Goal: Task Accomplishment & Management: Use online tool/utility

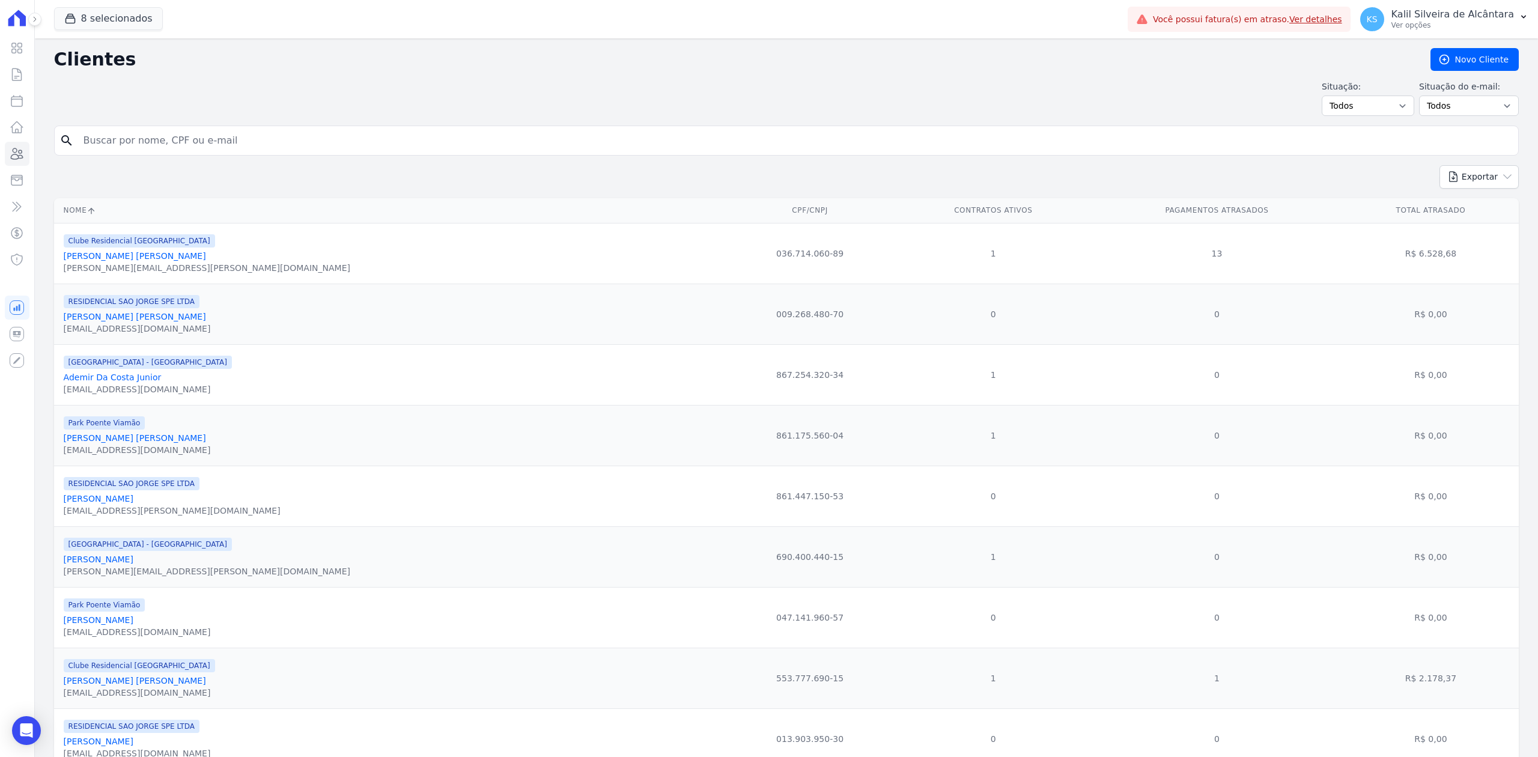
click at [314, 137] on input "search" at bounding box center [794, 141] width 1437 height 24
paste input "[PERSON_NAME]"
type input "[PERSON_NAME]"
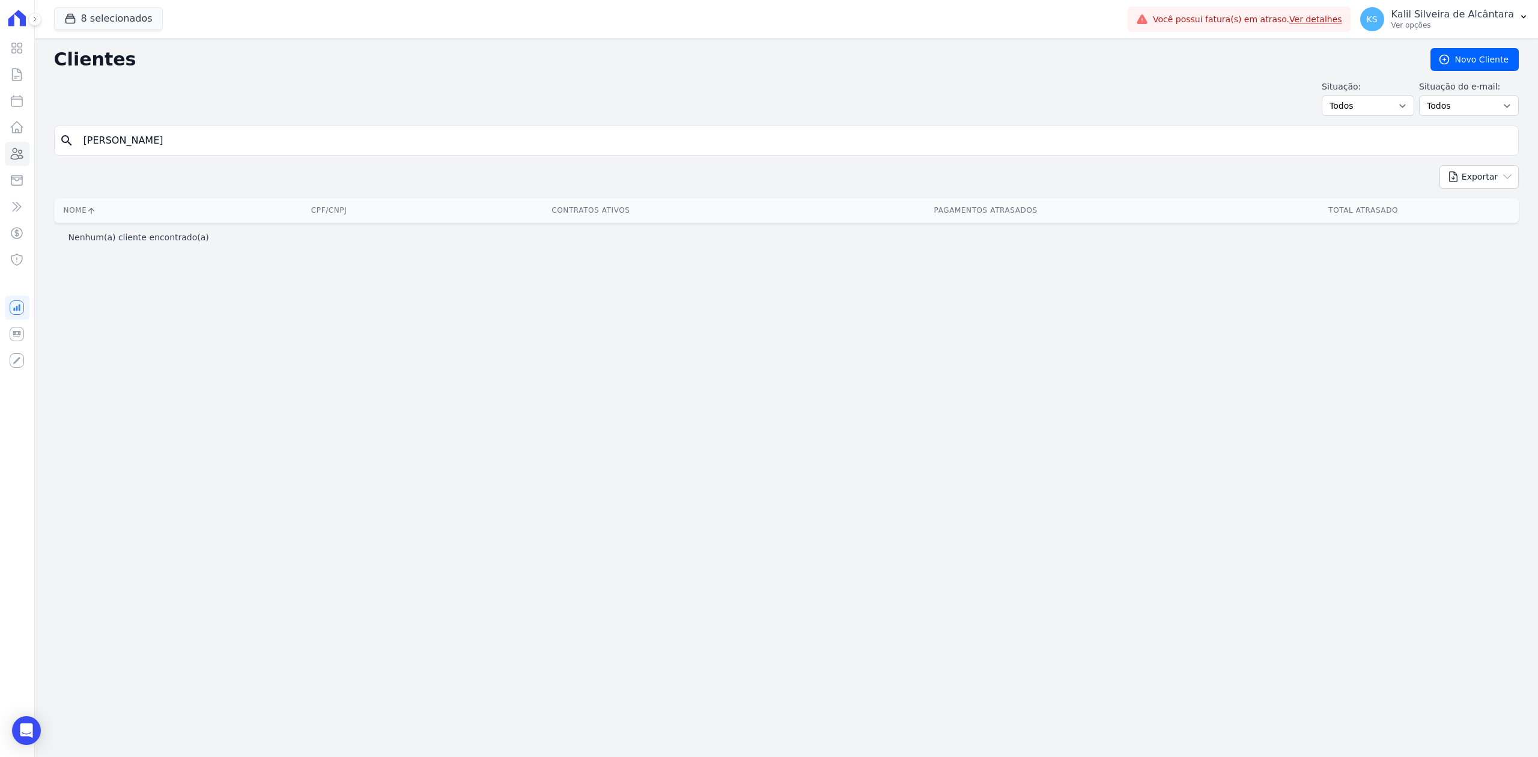
drag, startPoint x: 159, startPoint y: 142, endPoint x: 112, endPoint y: 142, distance: 46.8
click at [112, 142] on input "[PERSON_NAME]" at bounding box center [794, 141] width 1437 height 24
type input "[PERSON_NAME]"
click at [175, 154] on div "search Aki" at bounding box center [786, 141] width 1464 height 30
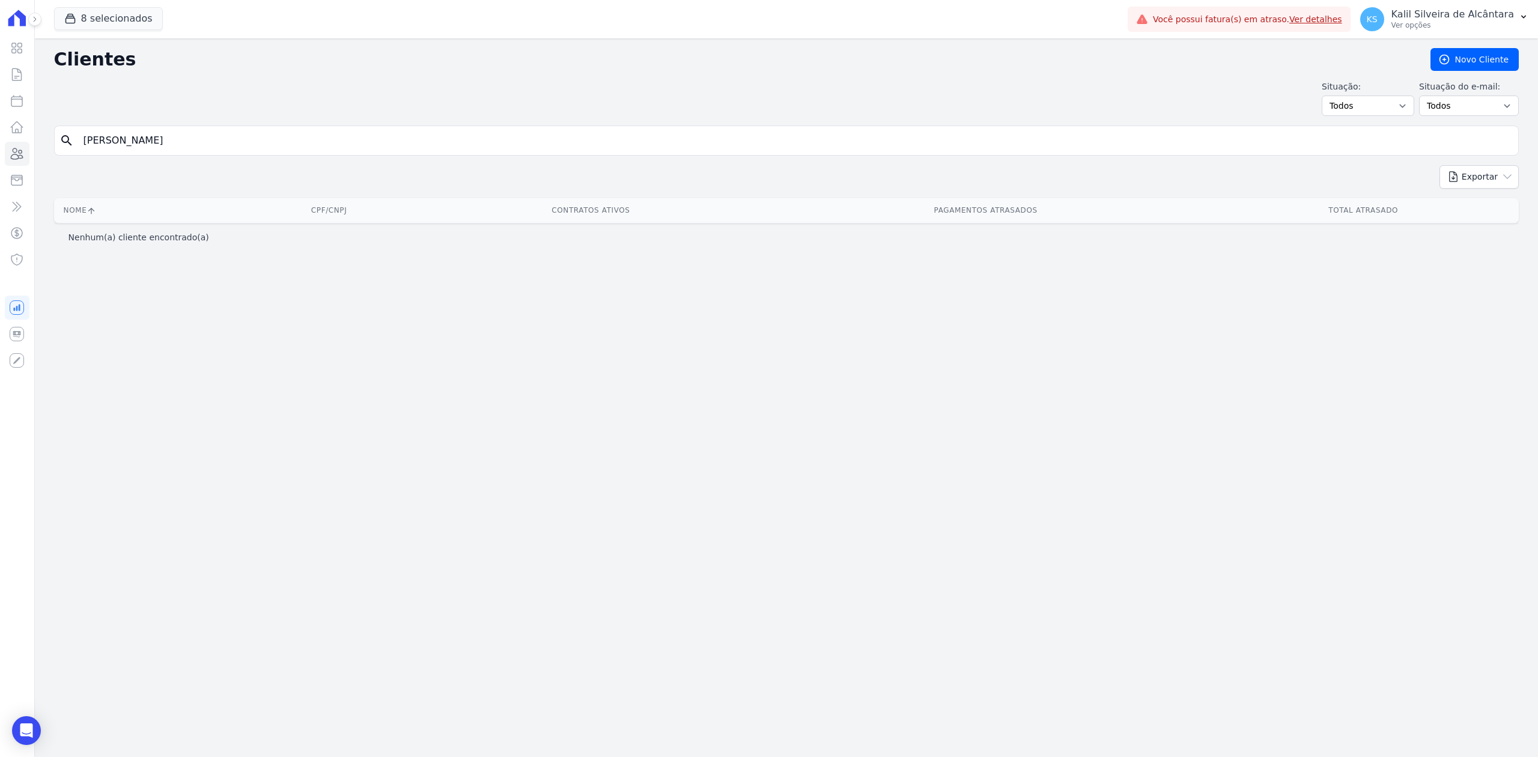
click at [175, 154] on div "search Aki" at bounding box center [786, 141] width 1464 height 30
click at [162, 149] on input "[PERSON_NAME]" at bounding box center [794, 141] width 1437 height 24
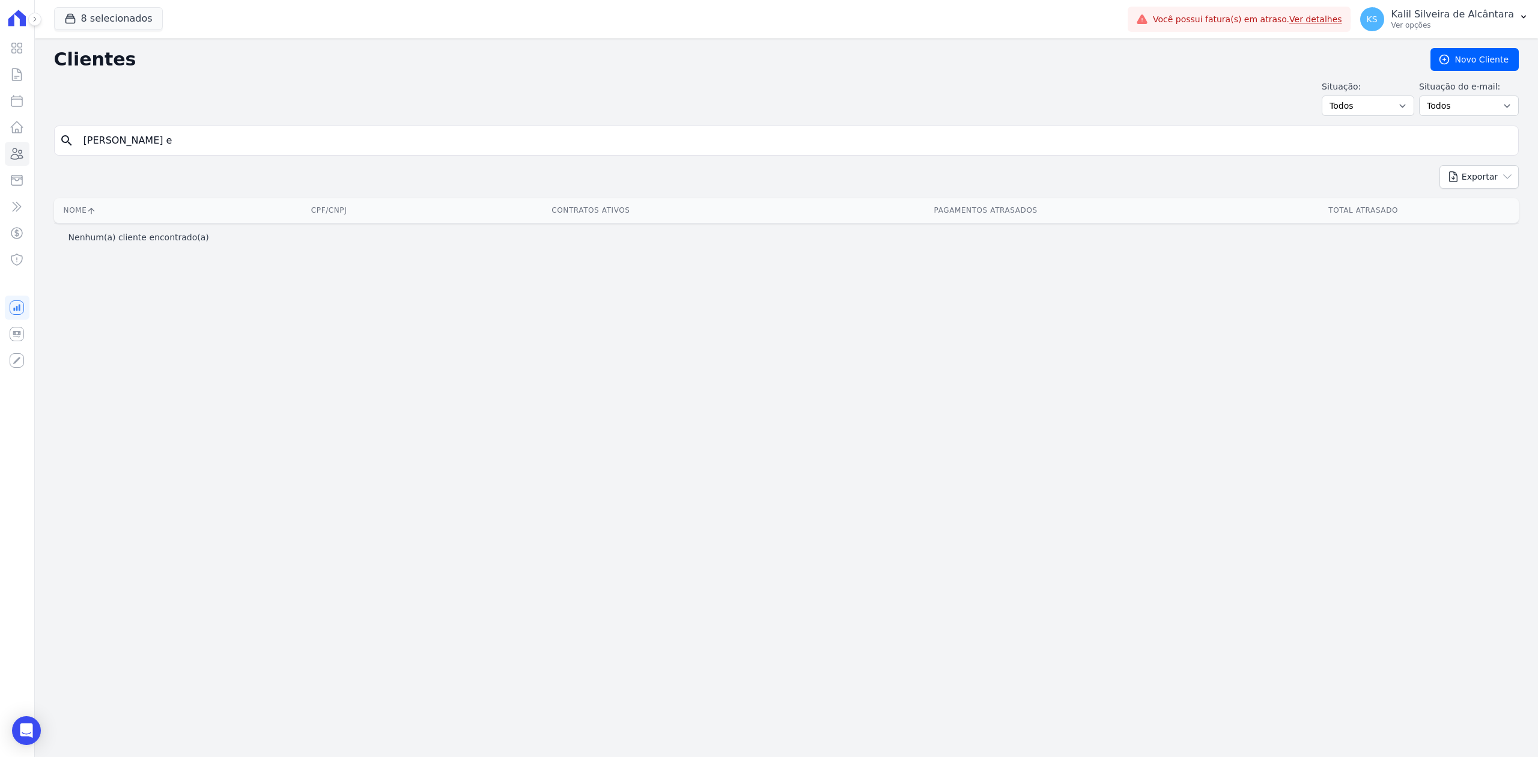
type input "[PERSON_NAME] [PERSON_NAME]"
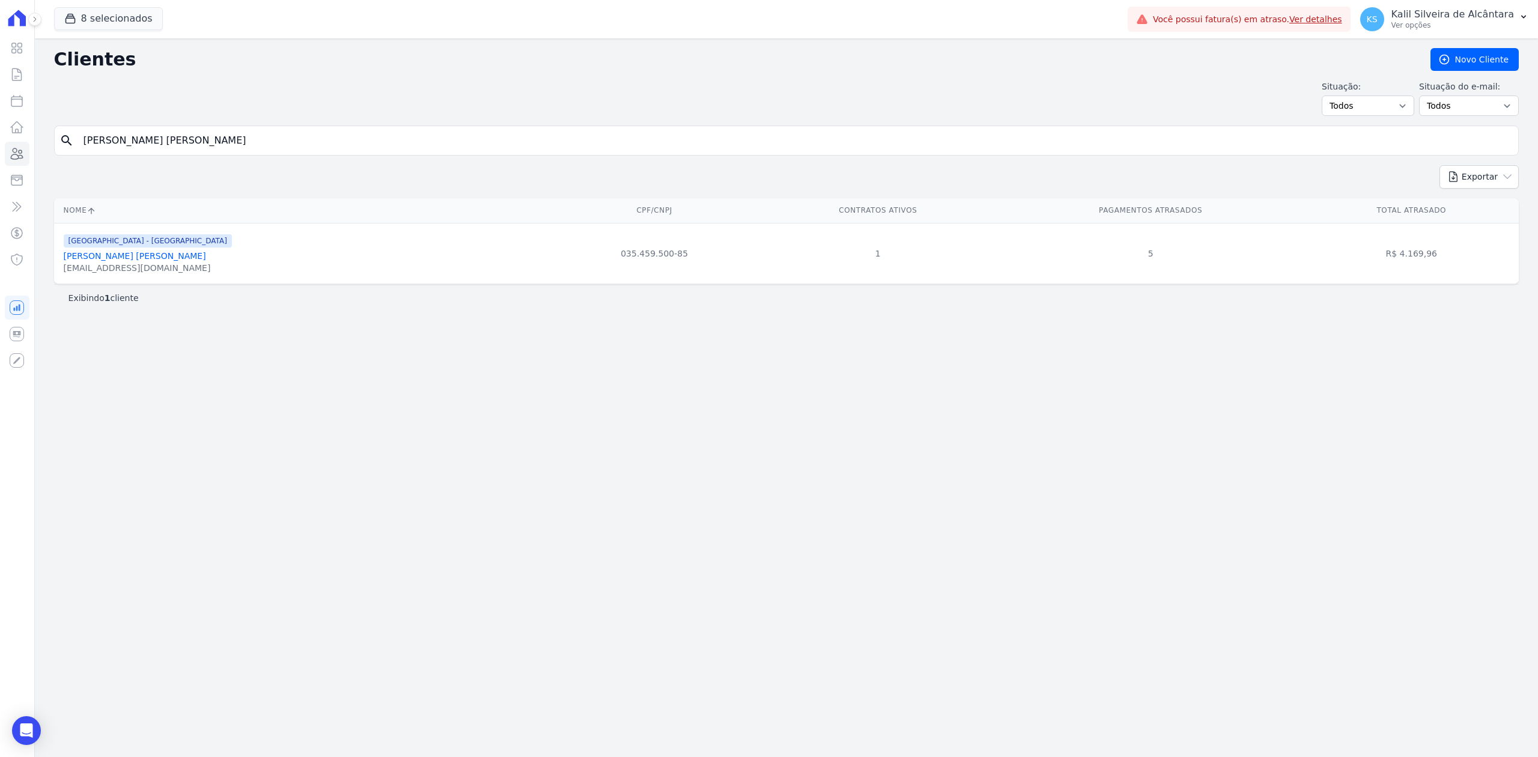
click at [163, 259] on link "[PERSON_NAME] [PERSON_NAME]" at bounding box center [135, 256] width 142 height 10
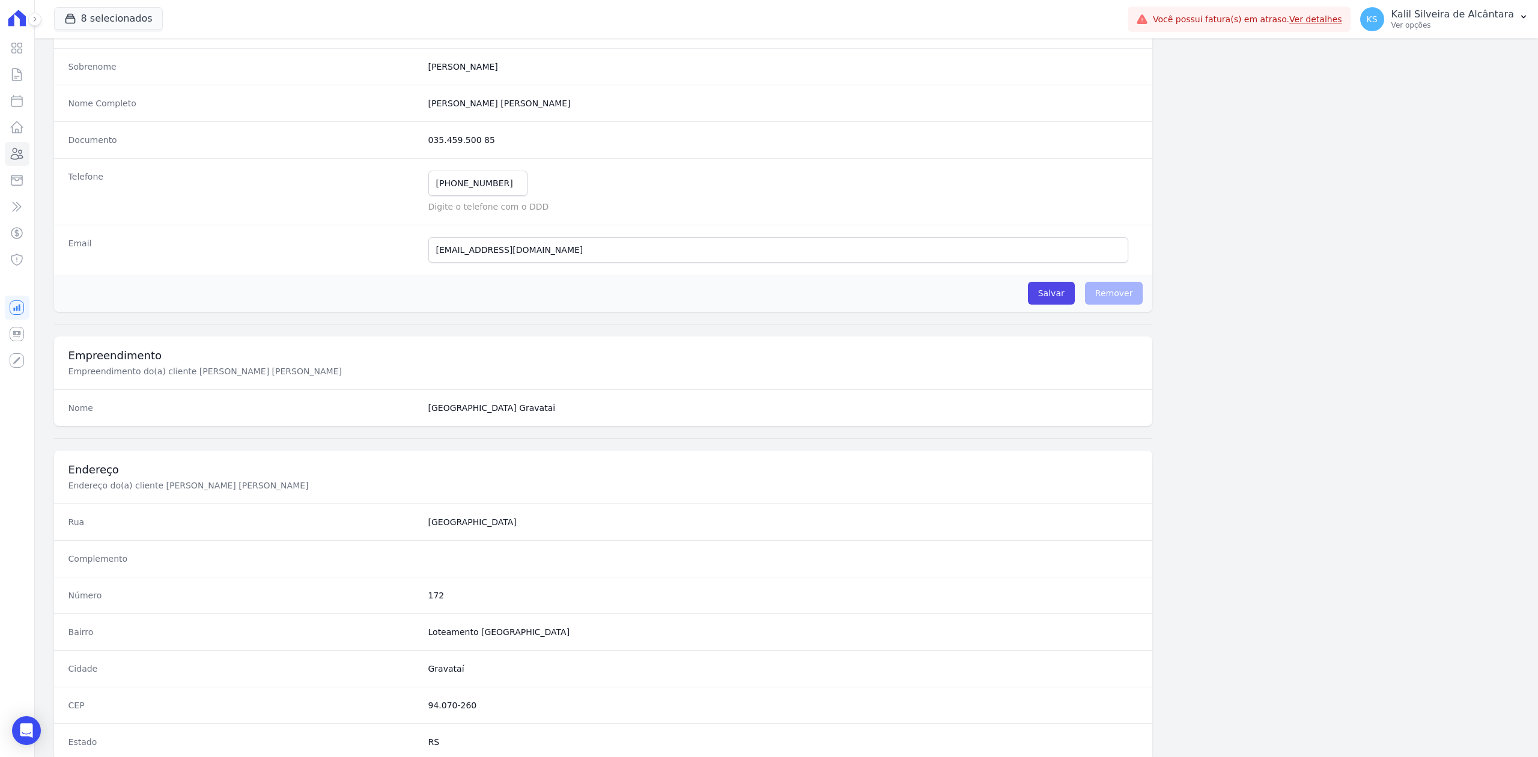
scroll to position [373, 0]
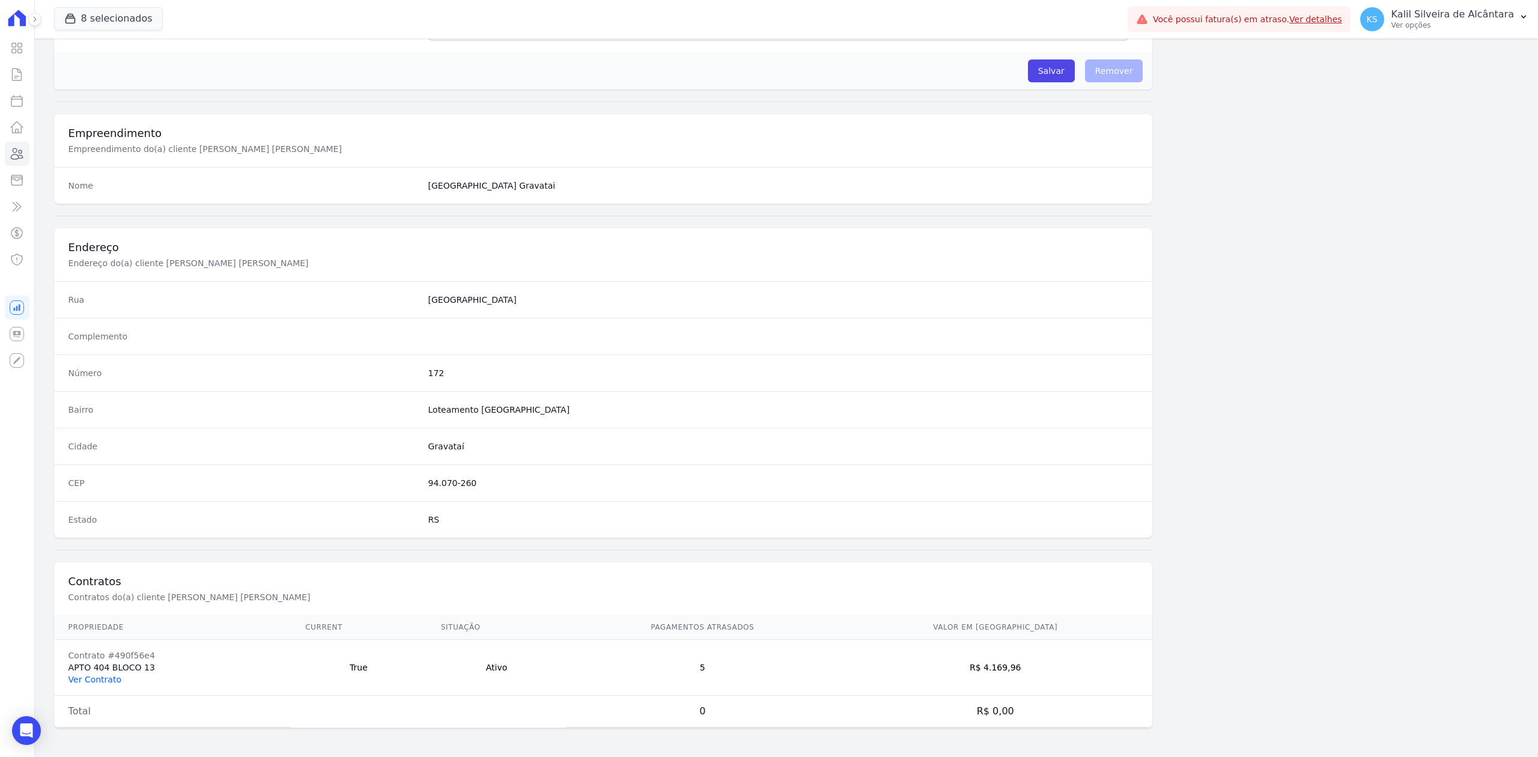
click at [89, 678] on link "Ver Contrato" at bounding box center [94, 680] width 53 height 10
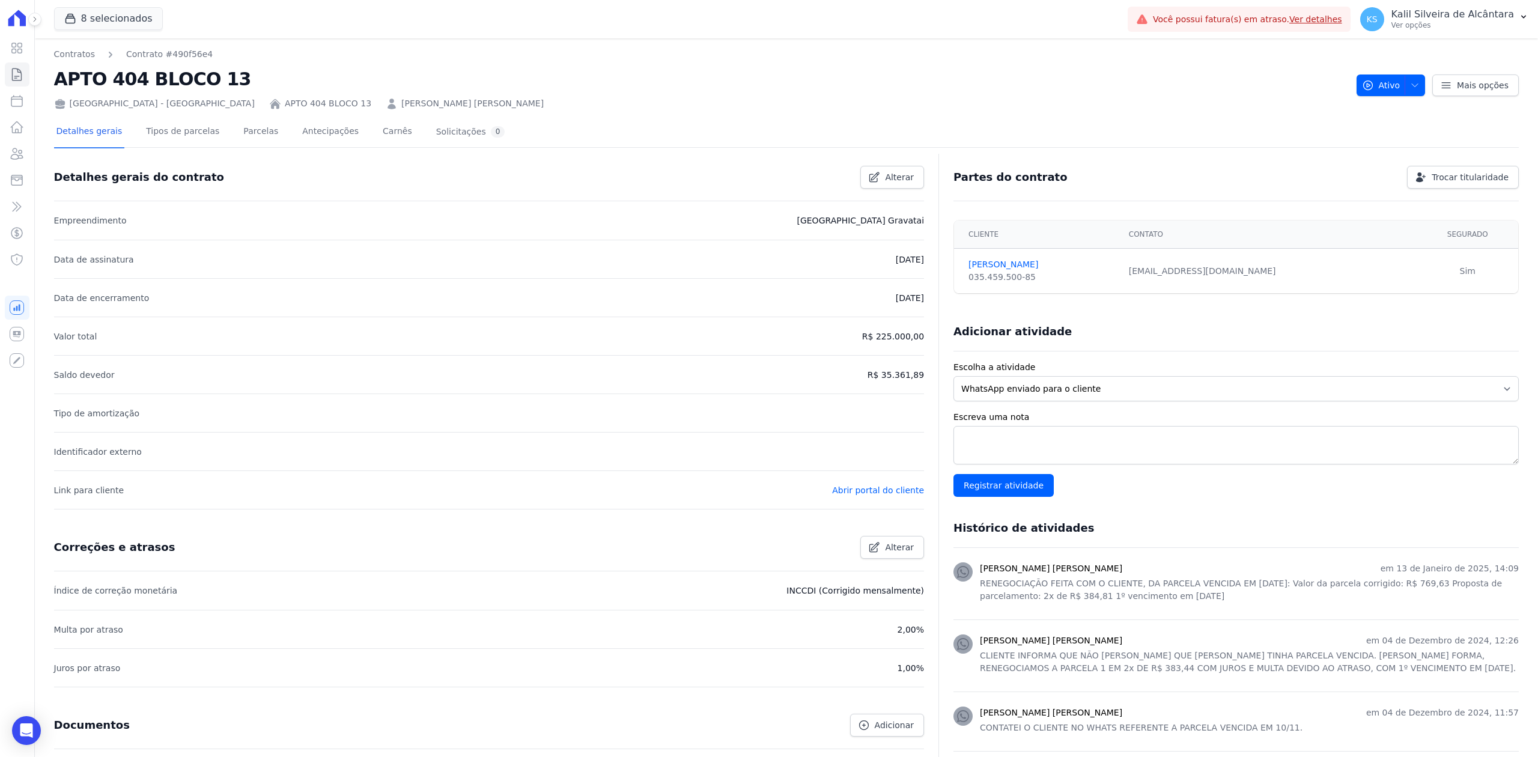
click at [401, 103] on link "[PERSON_NAME] [PERSON_NAME]" at bounding box center [472, 103] width 142 height 13
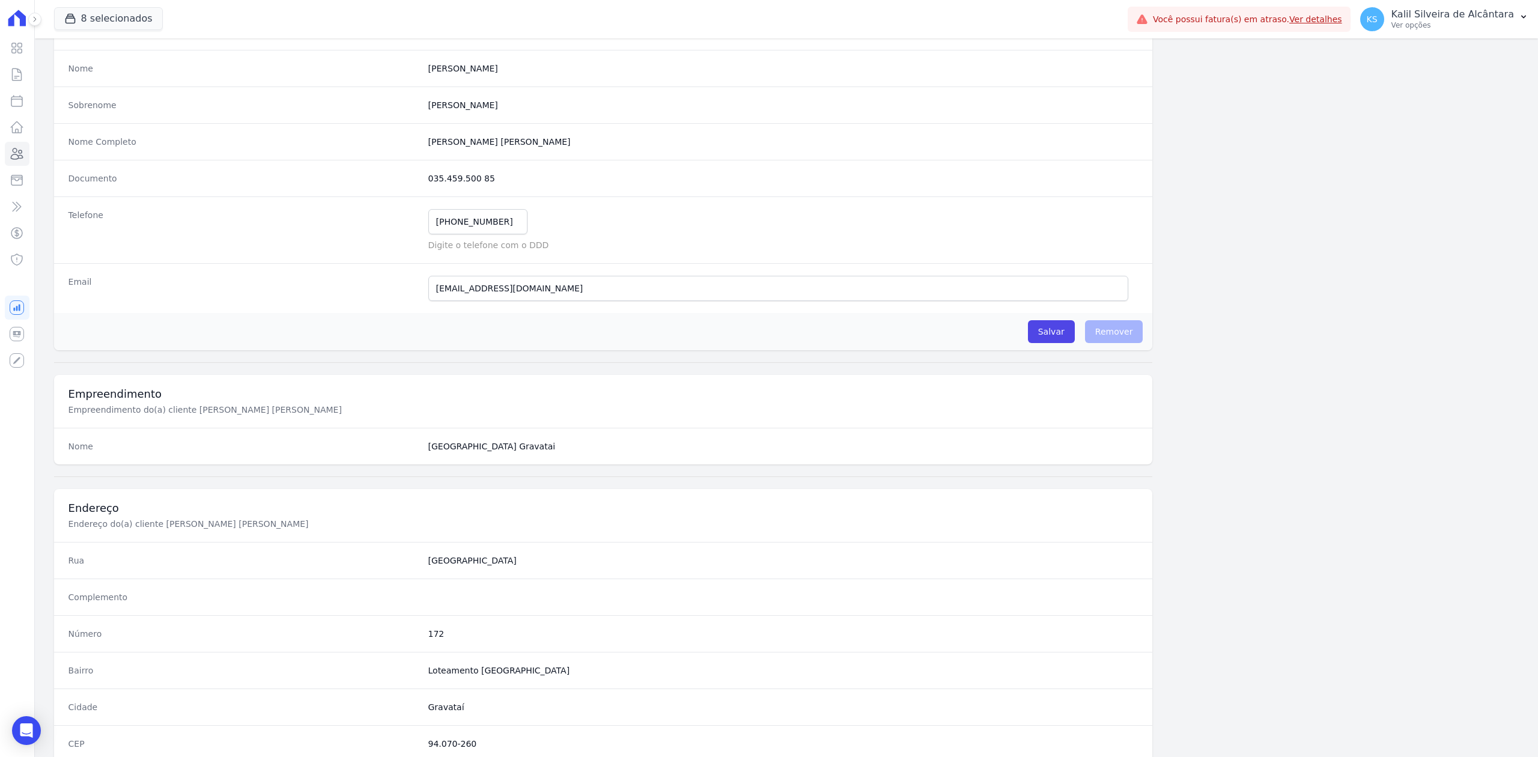
scroll to position [373, 0]
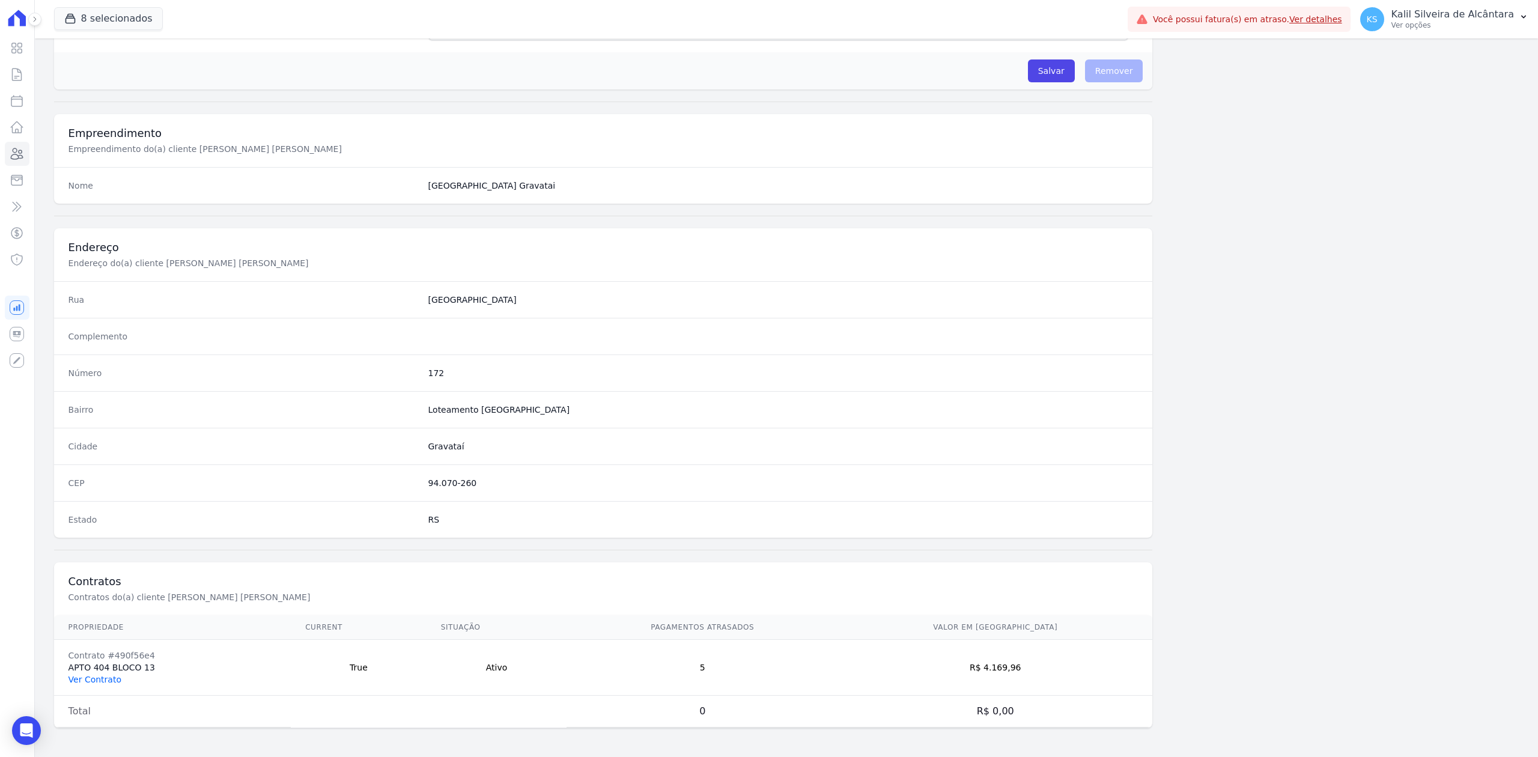
click at [114, 678] on link "Ver Contrato" at bounding box center [94, 680] width 53 height 10
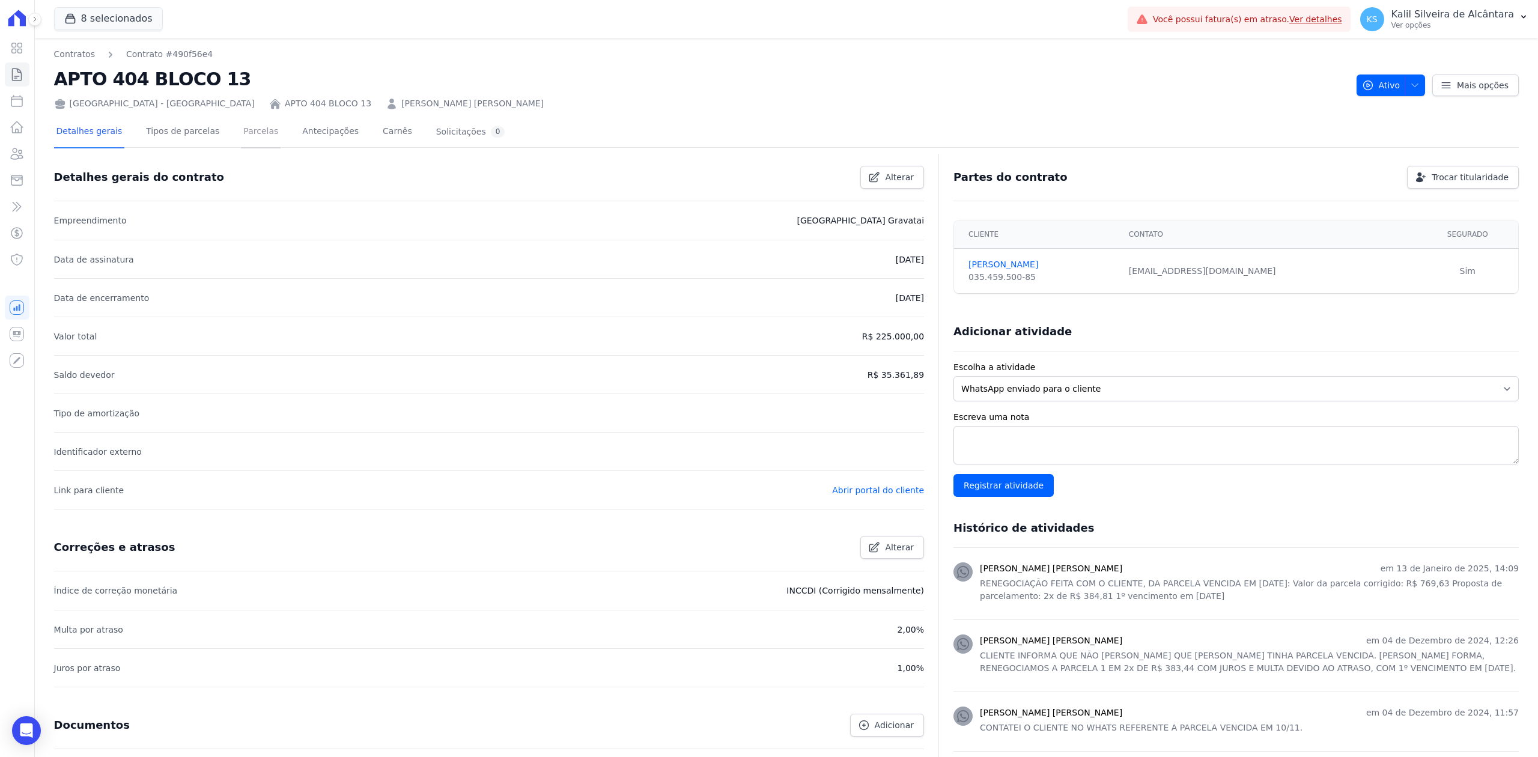
click at [260, 135] on link "Parcelas" at bounding box center [261, 133] width 40 height 32
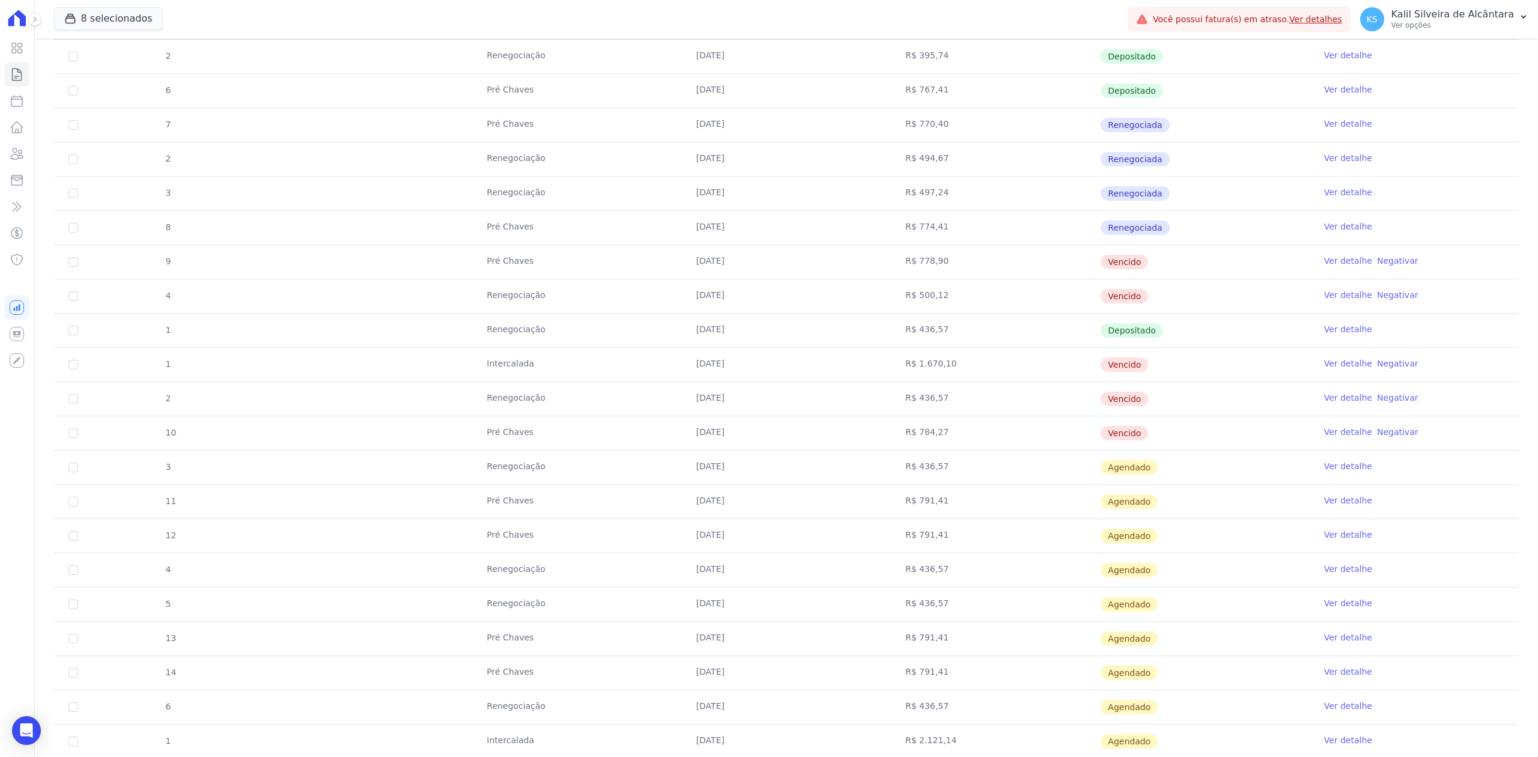
scroll to position [455, 0]
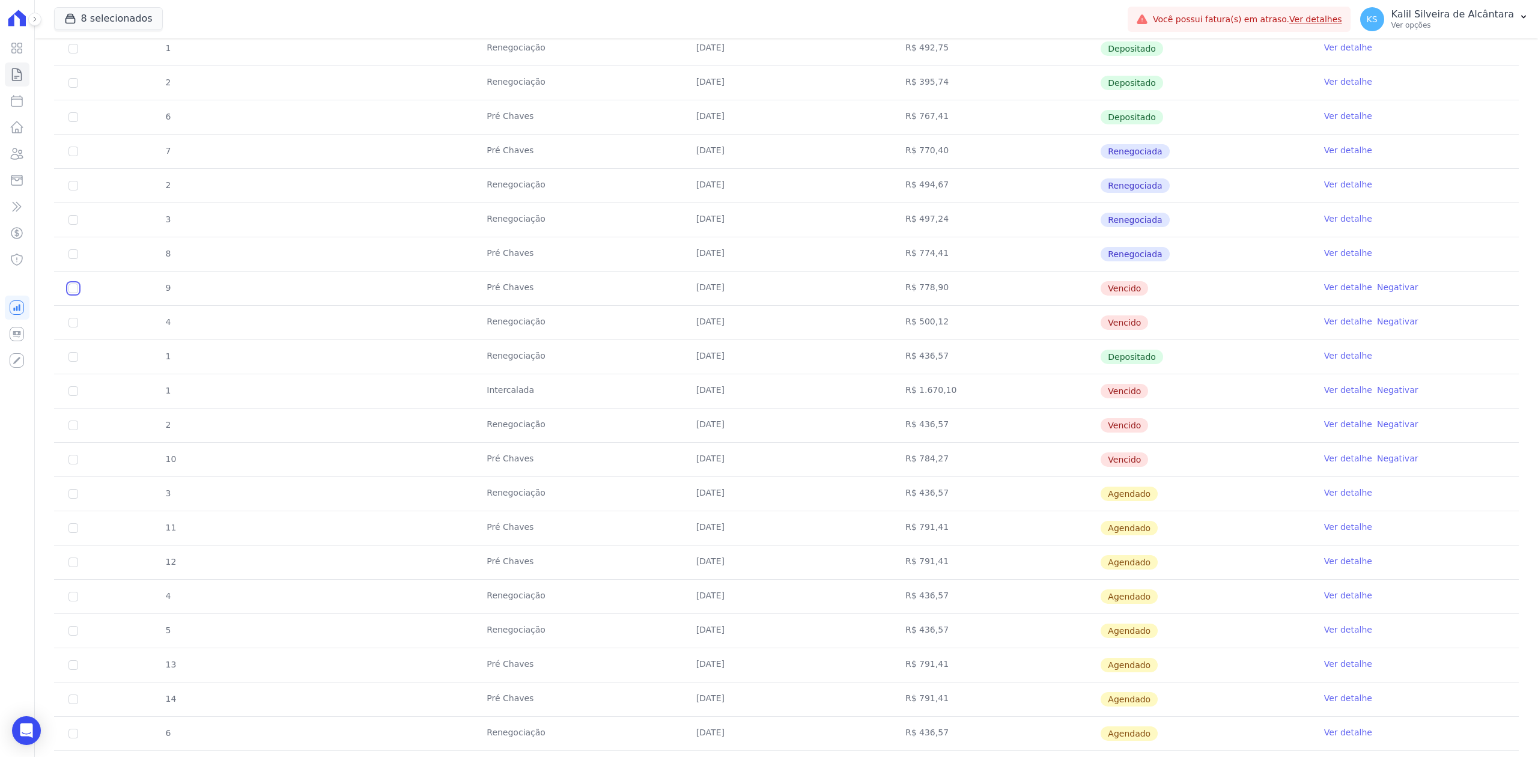
click at [73, 291] on input "checkbox" at bounding box center [73, 289] width 10 height 10
checkbox input "true"
click at [73, 293] on input "checkbox" at bounding box center [73, 289] width 10 height 10
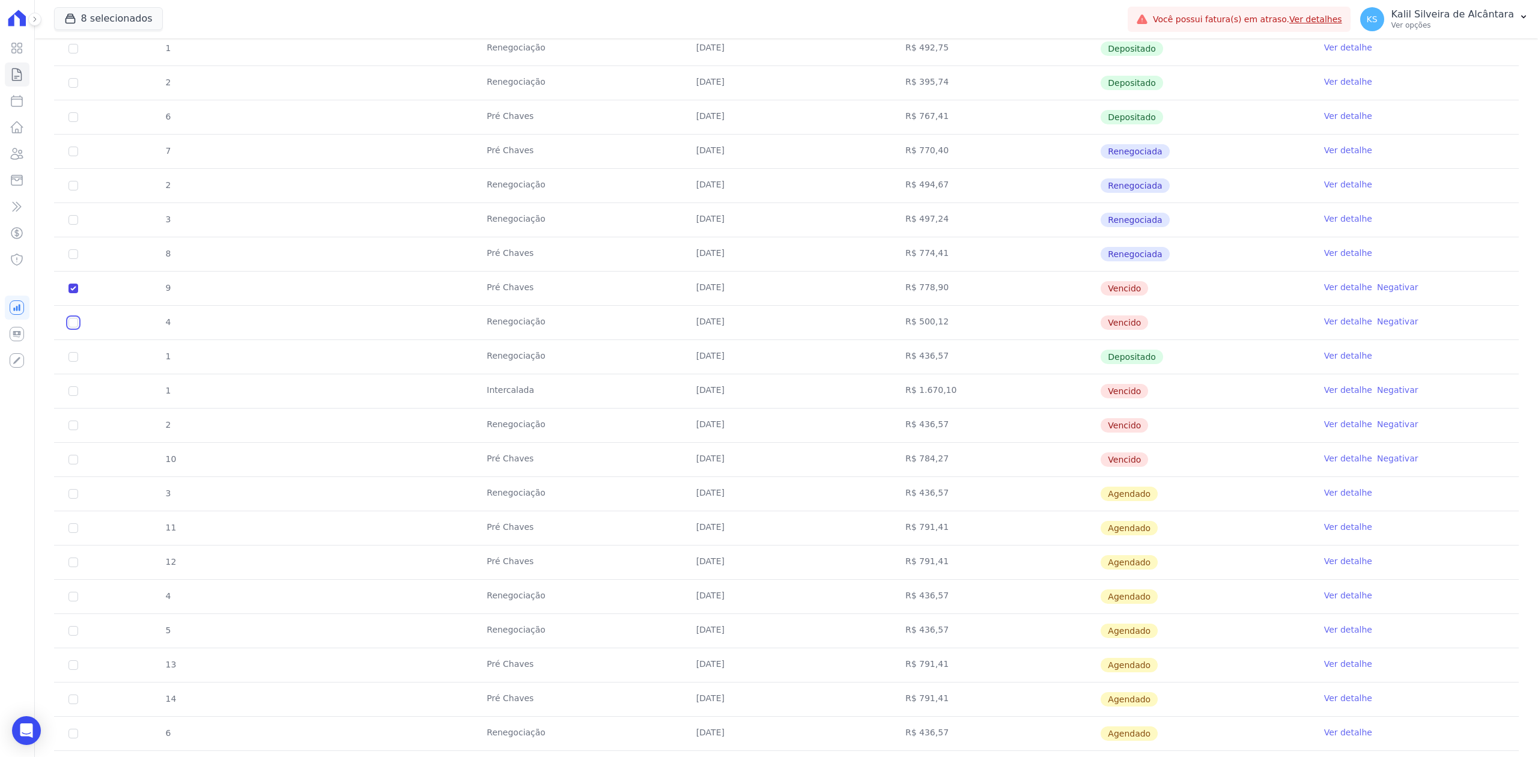
checkbox input "true"
click at [71, 293] on input "checkbox" at bounding box center [73, 289] width 10 height 10
checkbox input "true"
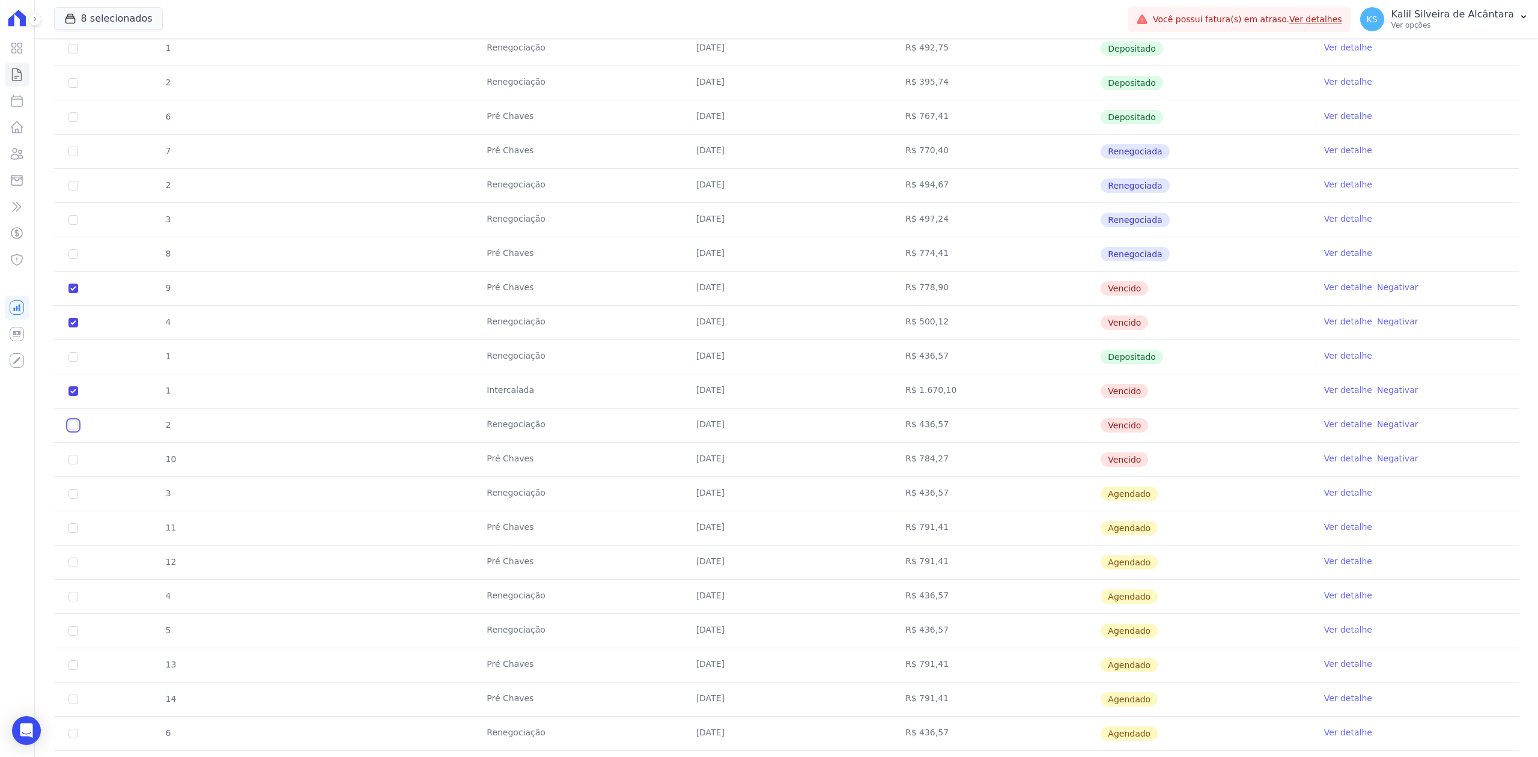
click at [73, 434] on td "2" at bounding box center [73, 425] width 38 height 34
click at [75, 293] on input "checkbox" at bounding box center [73, 289] width 10 height 10
checkbox input "true"
drag, startPoint x: 70, startPoint y: 284, endPoint x: 1156, endPoint y: 459, distance: 1100.0
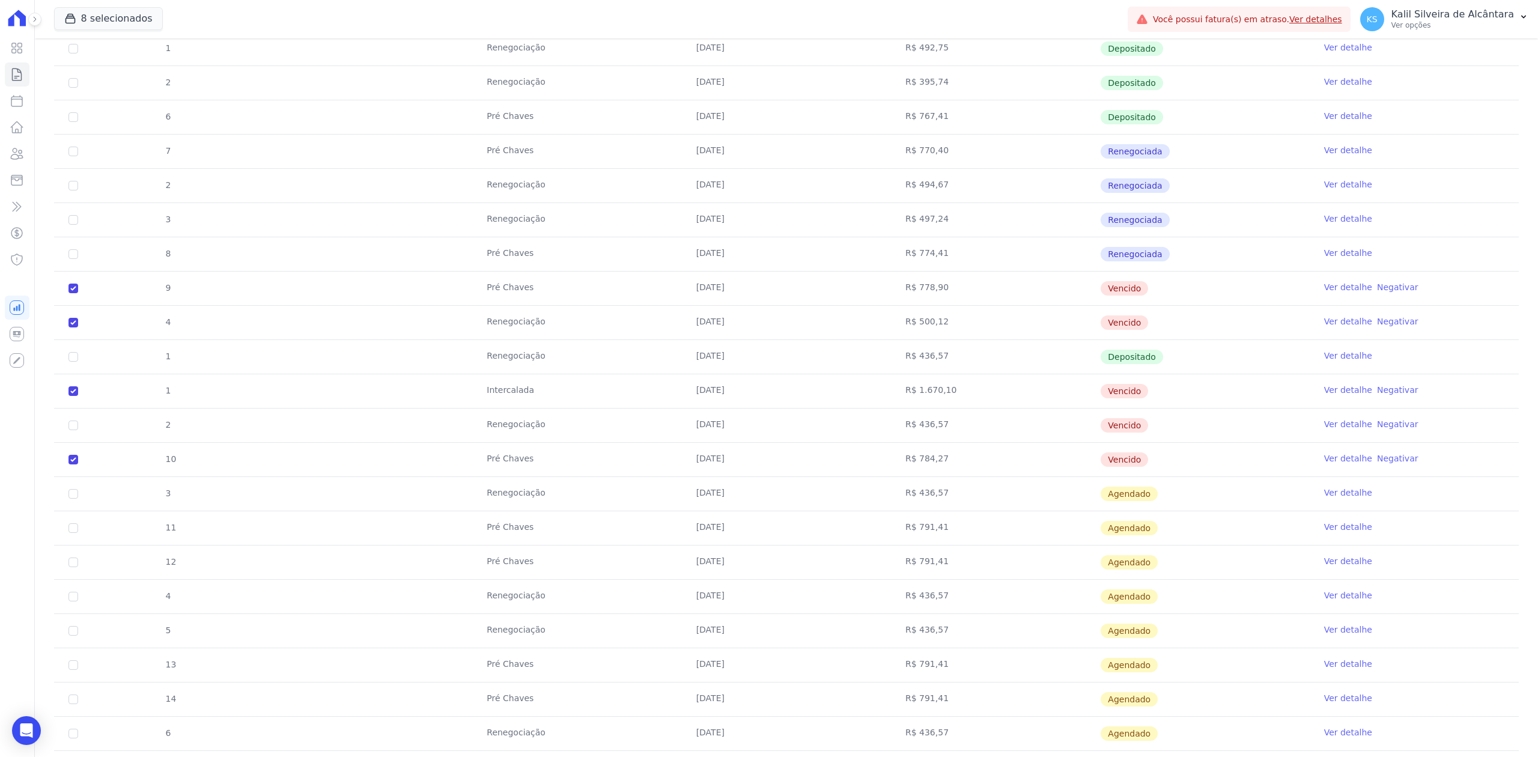
click at [1156, 459] on tbody "1 Renegociação [DATE] R$ 383,44 Depositado Ver detalhe 3 Pré [PERSON_NAME] [DAT…" at bounding box center [786, 305] width 1464 height 958
click at [68, 293] on input "checkbox" at bounding box center [73, 289] width 10 height 10
checkbox input "true"
click at [142, 411] on tr "2 Renegociação [DATE] R$ 436,57 [GEOGRAPHIC_DATA] Ver detalhe Negativar" at bounding box center [786, 425] width 1464 height 34
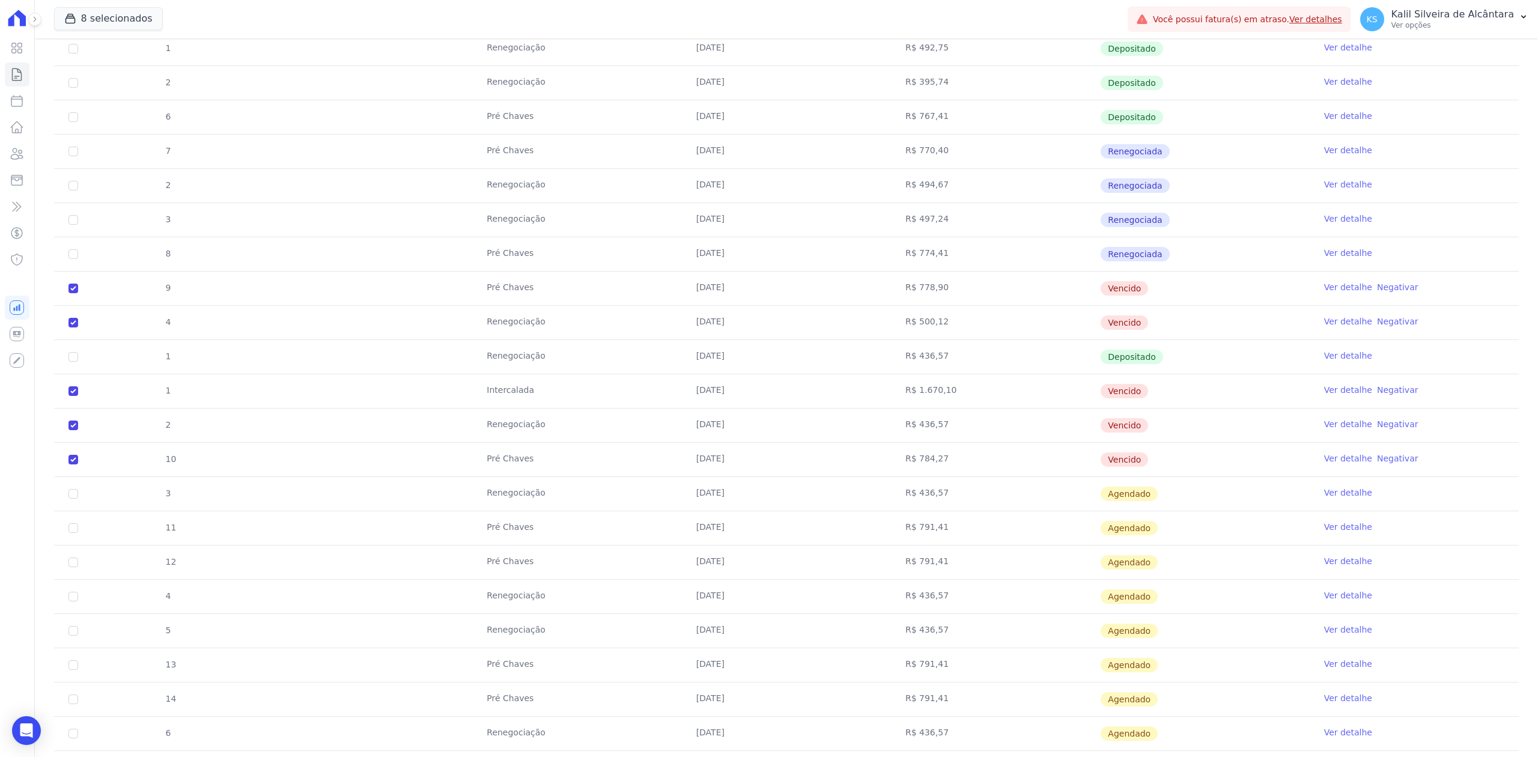
drag, startPoint x: 78, startPoint y: 356, endPoint x: 1269, endPoint y: 359, distance: 1190.5
click at [1269, 359] on tr "1 Renegociação [DATE] R$ 436,57 Depositado Ver detalhe" at bounding box center [786, 356] width 1464 height 34
drag, startPoint x: 1234, startPoint y: 458, endPoint x: 77, endPoint y: 395, distance: 1158.0
click at [77, 395] on tbody "1 Renegociação [DATE] R$ 383,44 Depositado Ver detalhe 3 Pré [PERSON_NAME] [DAT…" at bounding box center [786, 305] width 1464 height 958
drag, startPoint x: 1147, startPoint y: 321, endPoint x: 49, endPoint y: 323, distance: 1098.0
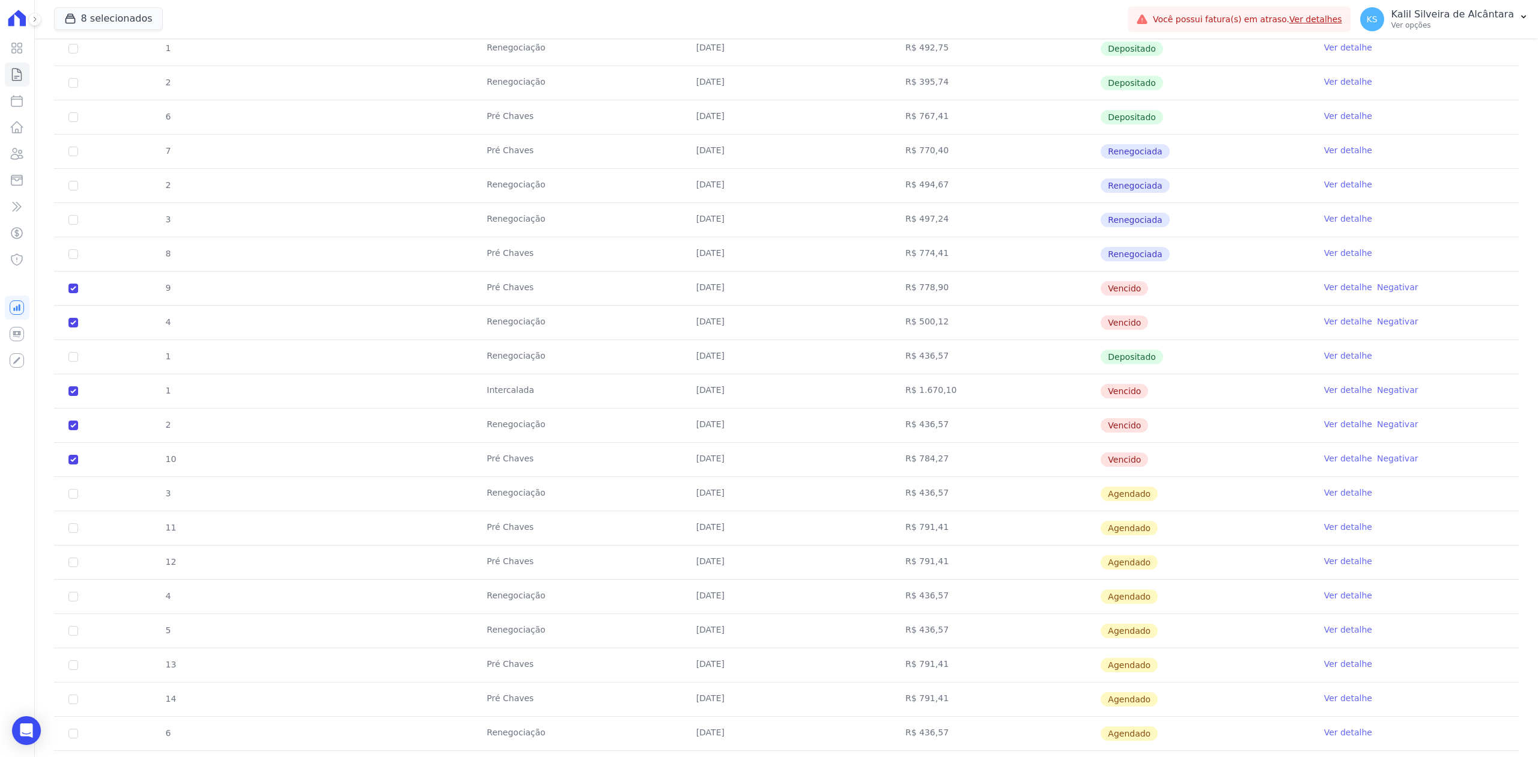
click at [49, 323] on div "1 Renegociação [DATE] R$ 383,44 Depositado Ver detalhe 3 Pré [PERSON_NAME] [DAT…" at bounding box center [786, 306] width 1503 height 968
click at [919, 268] on td "R$ 774,41" at bounding box center [995, 254] width 209 height 34
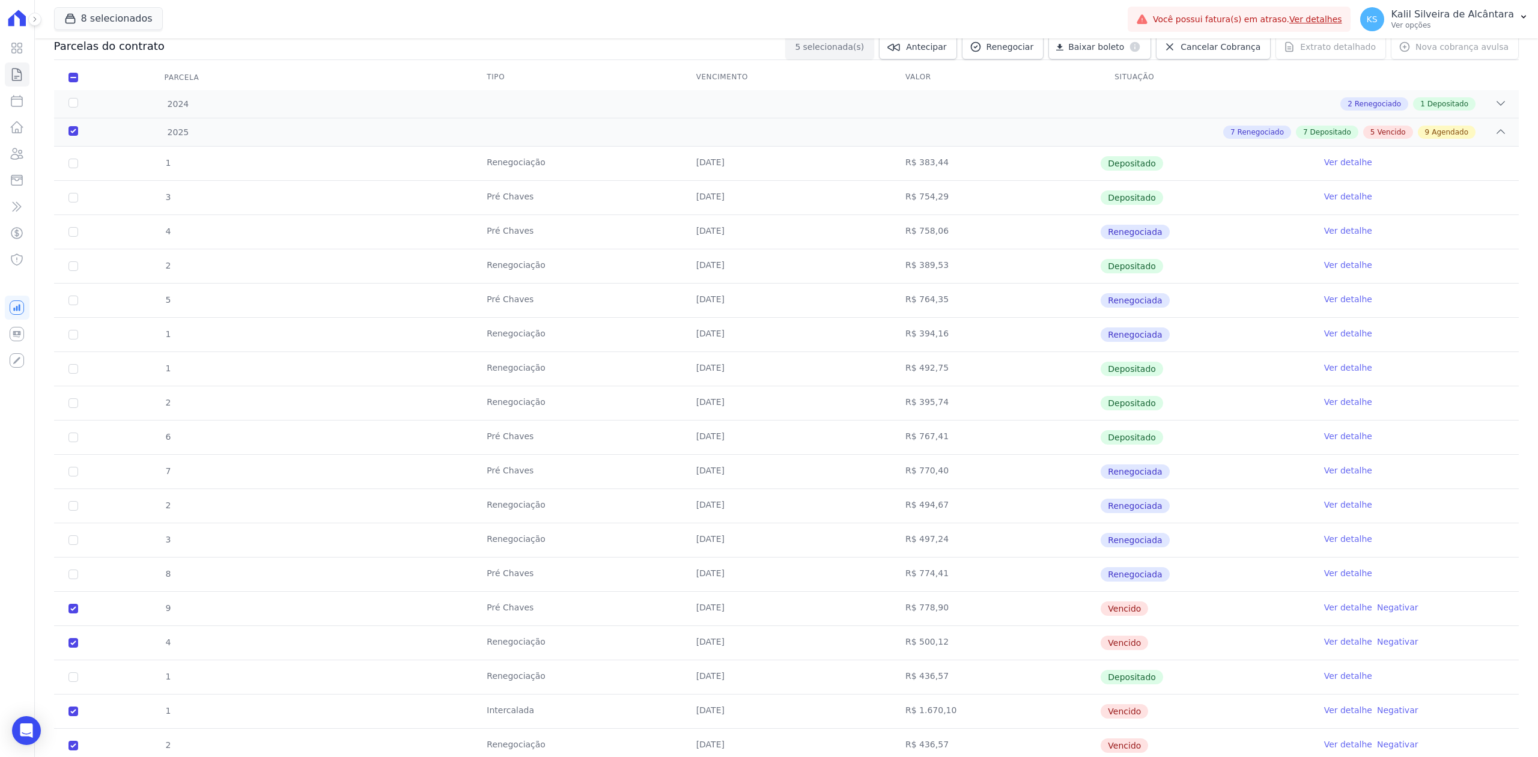
scroll to position [0, 0]
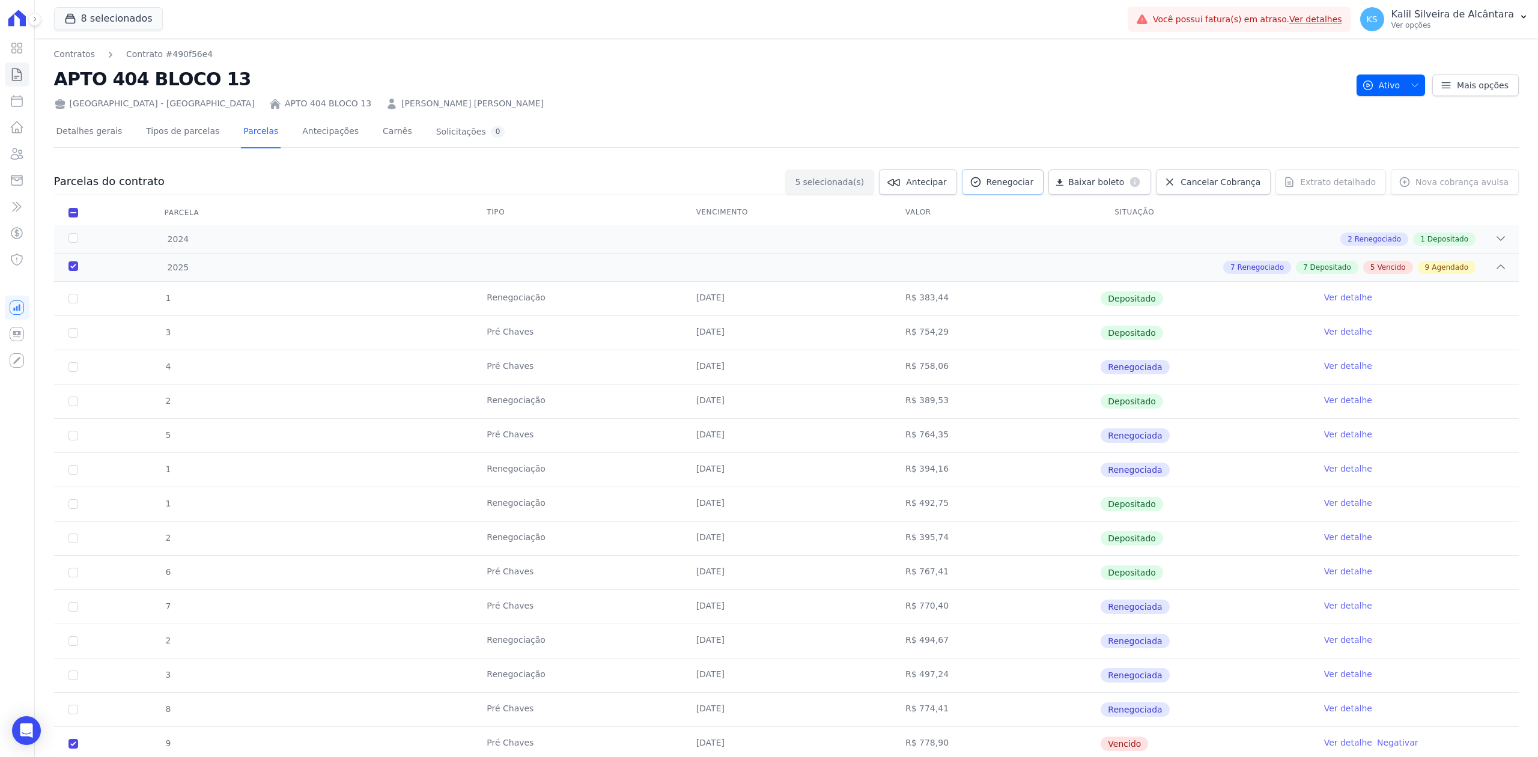
click at [1016, 185] on span "Renegociar" at bounding box center [1009, 182] width 47 height 12
